Goal: Information Seeking & Learning: Learn about a topic

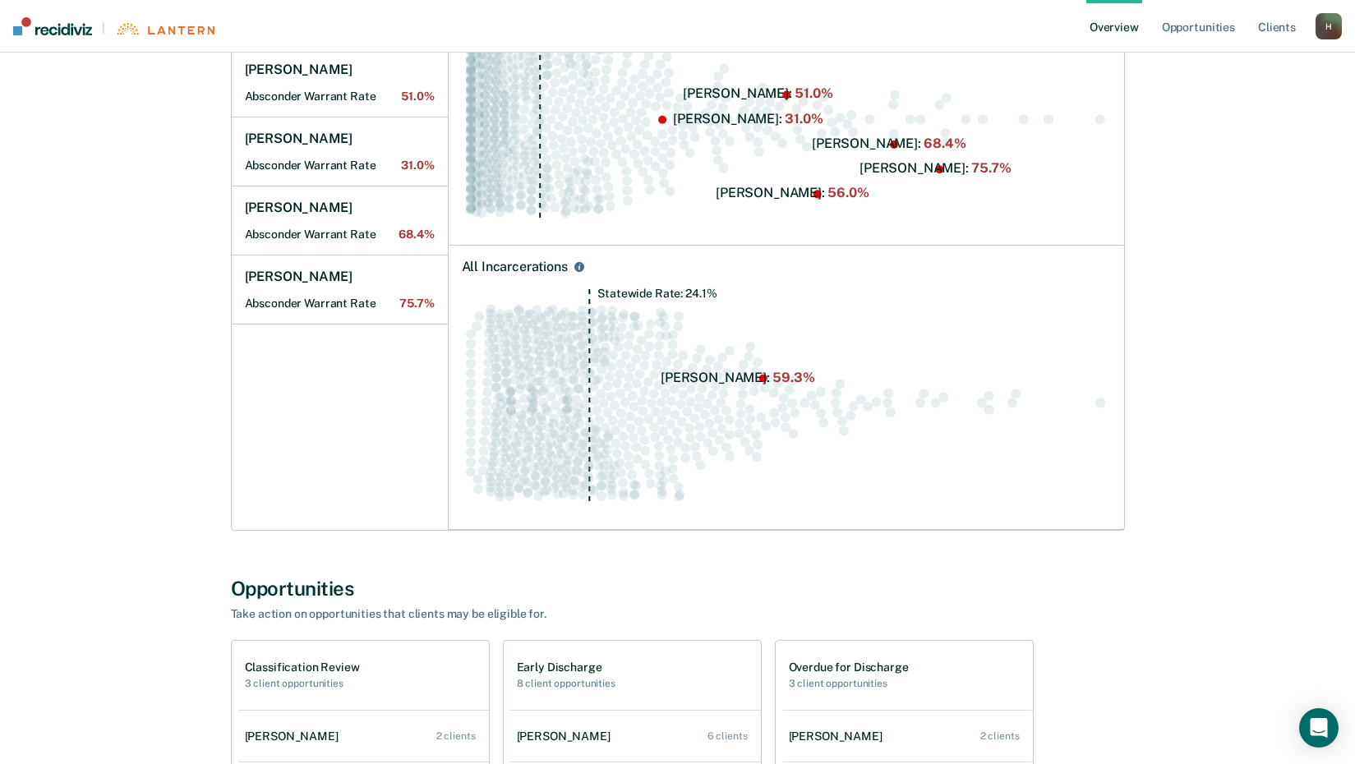
scroll to position [411, 0]
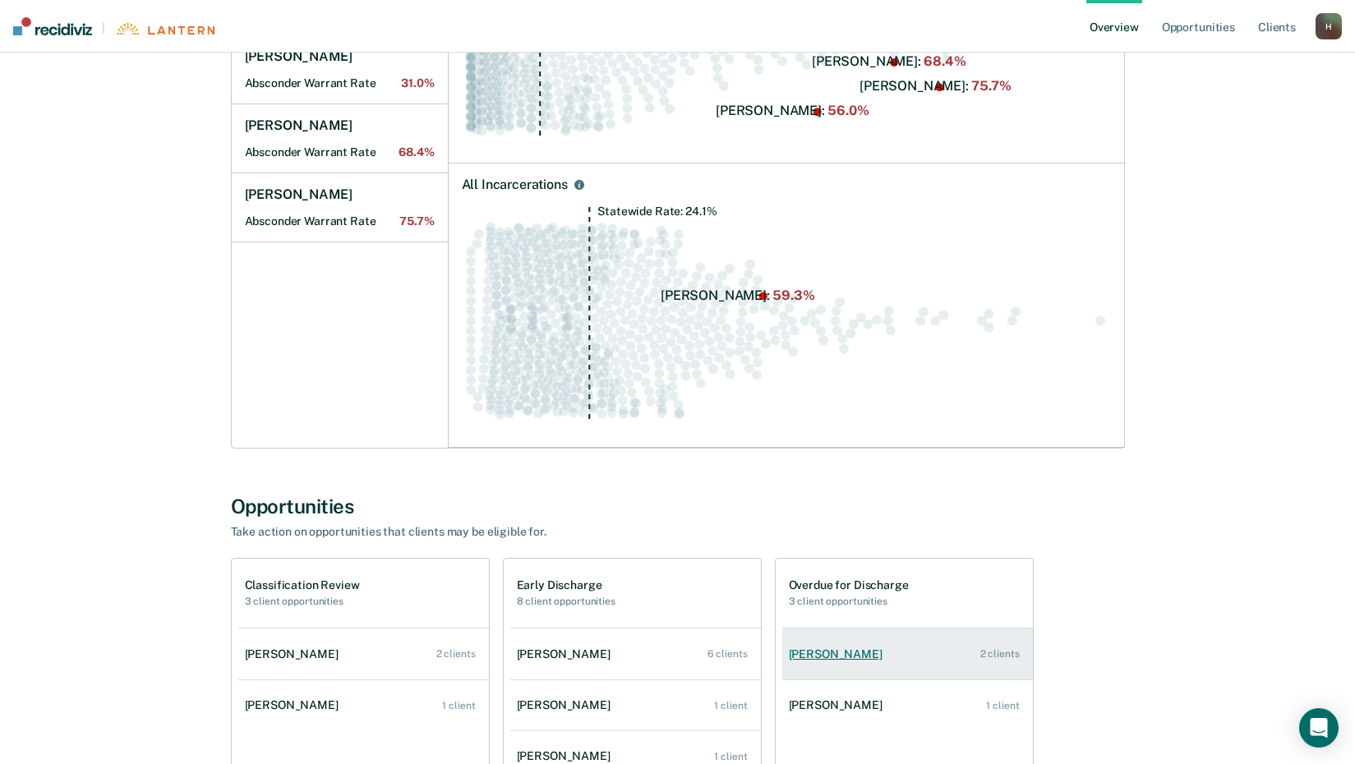
click at [993, 651] on div "2 clients" at bounding box center [999, 654] width 39 height 12
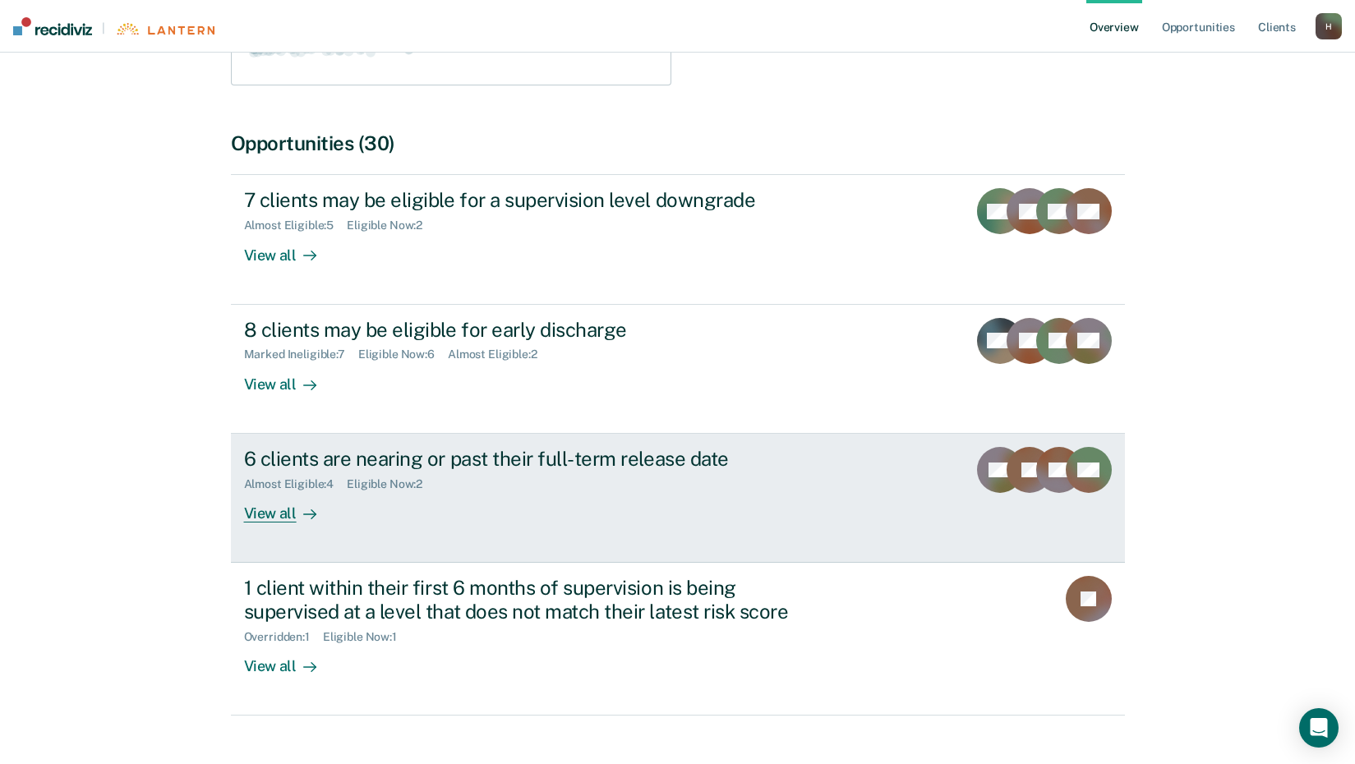
scroll to position [448, 0]
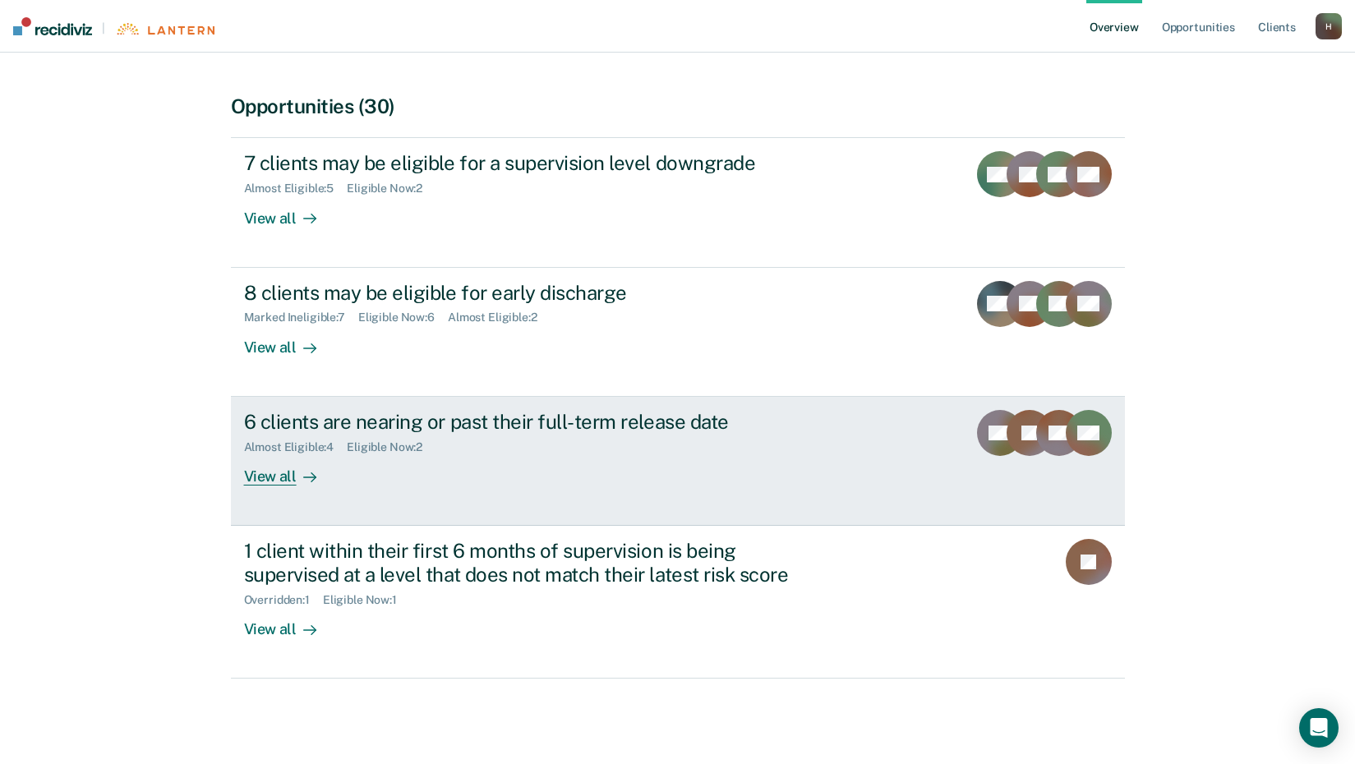
click at [274, 474] on div "View all" at bounding box center [290, 470] width 92 height 32
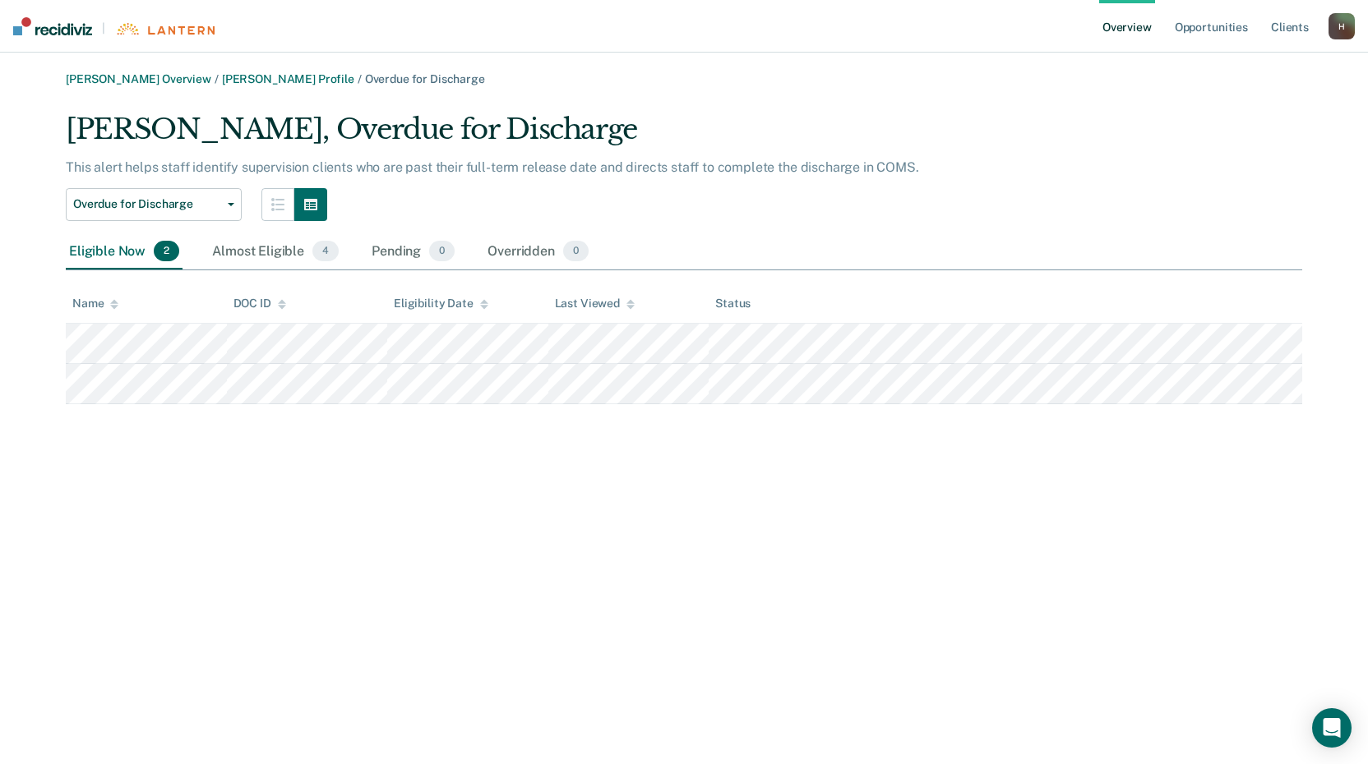
click at [31, 26] on img at bounding box center [52, 26] width 79 height 18
